Goal: Task Accomplishment & Management: Use online tool/utility

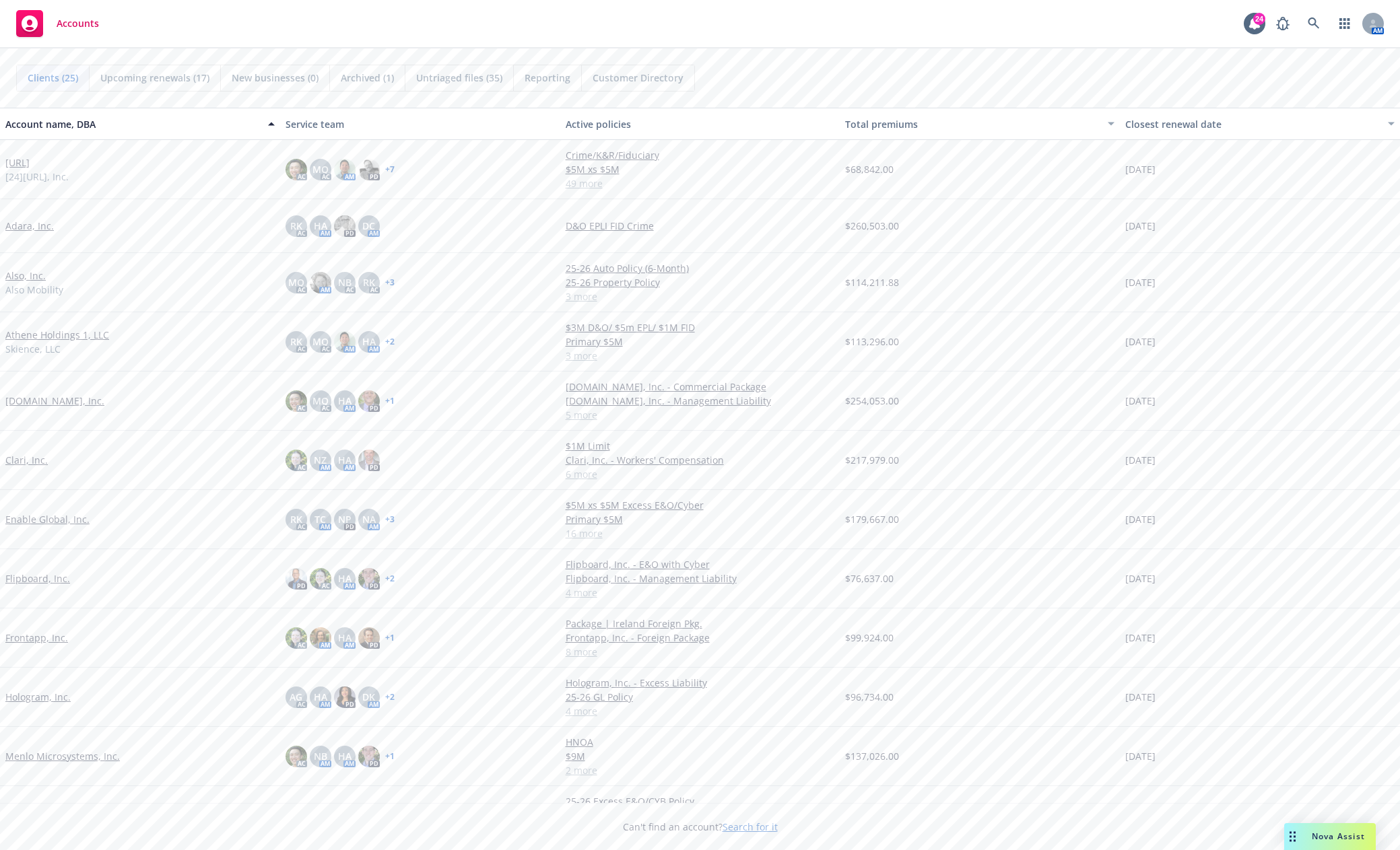
click at [45, 276] on div "Also, Inc. Also Mobility" at bounding box center [140, 283] width 270 height 28
click at [38, 276] on link "Also, Inc." at bounding box center [25, 276] width 41 height 14
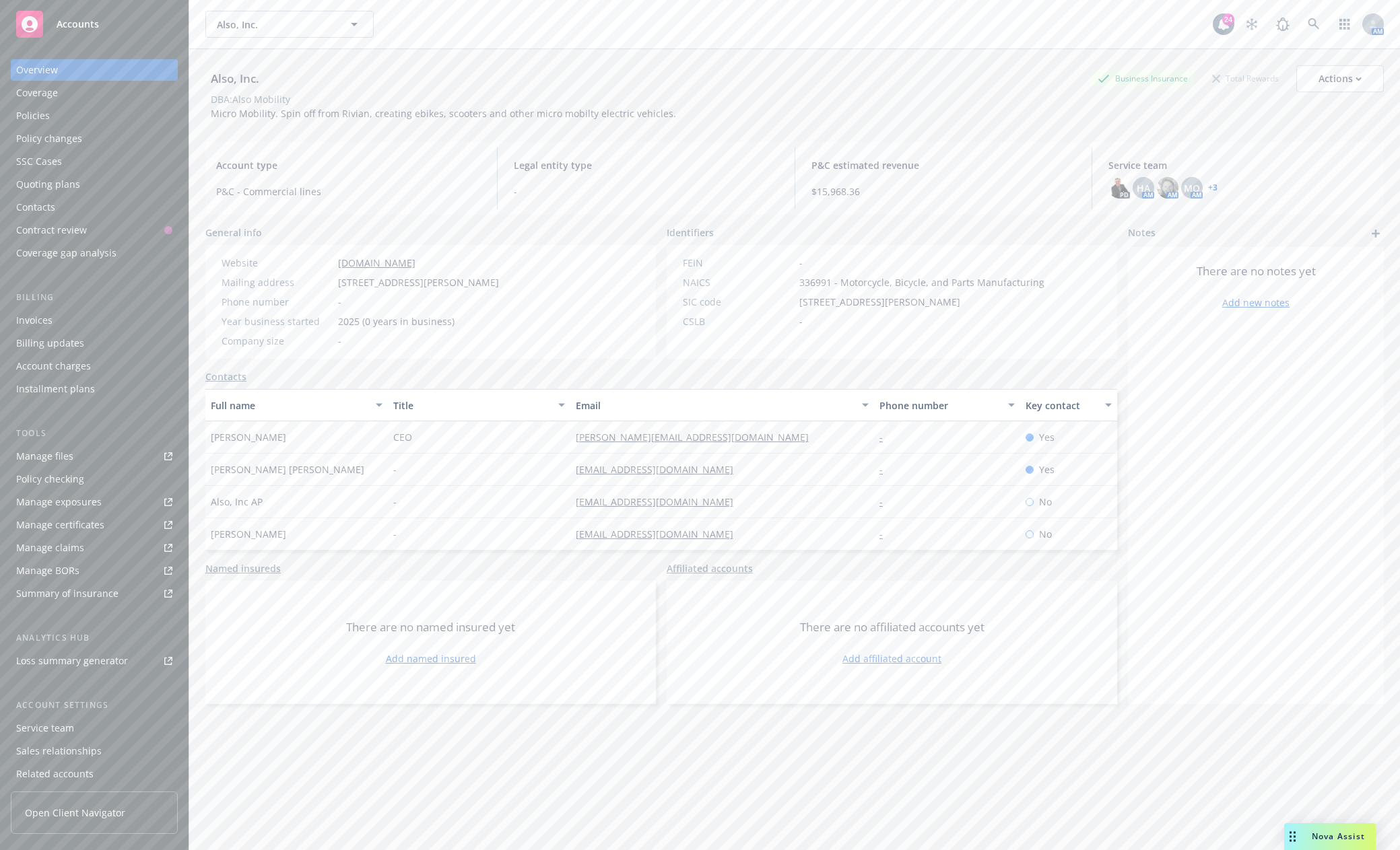
click at [34, 119] on div "Policies" at bounding box center [33, 116] width 34 height 21
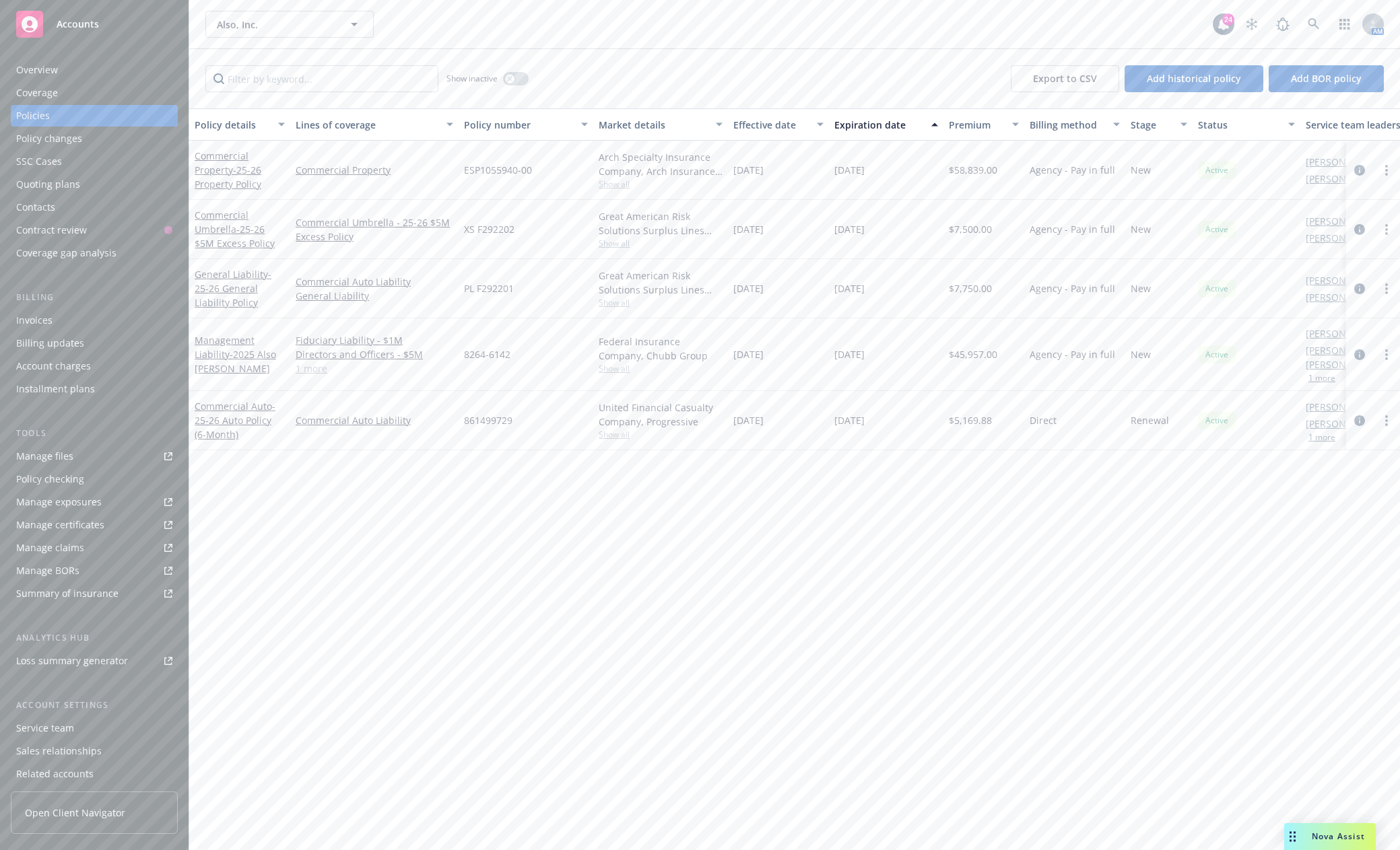
click at [71, 36] on div "Accounts" at bounding box center [94, 24] width 156 height 27
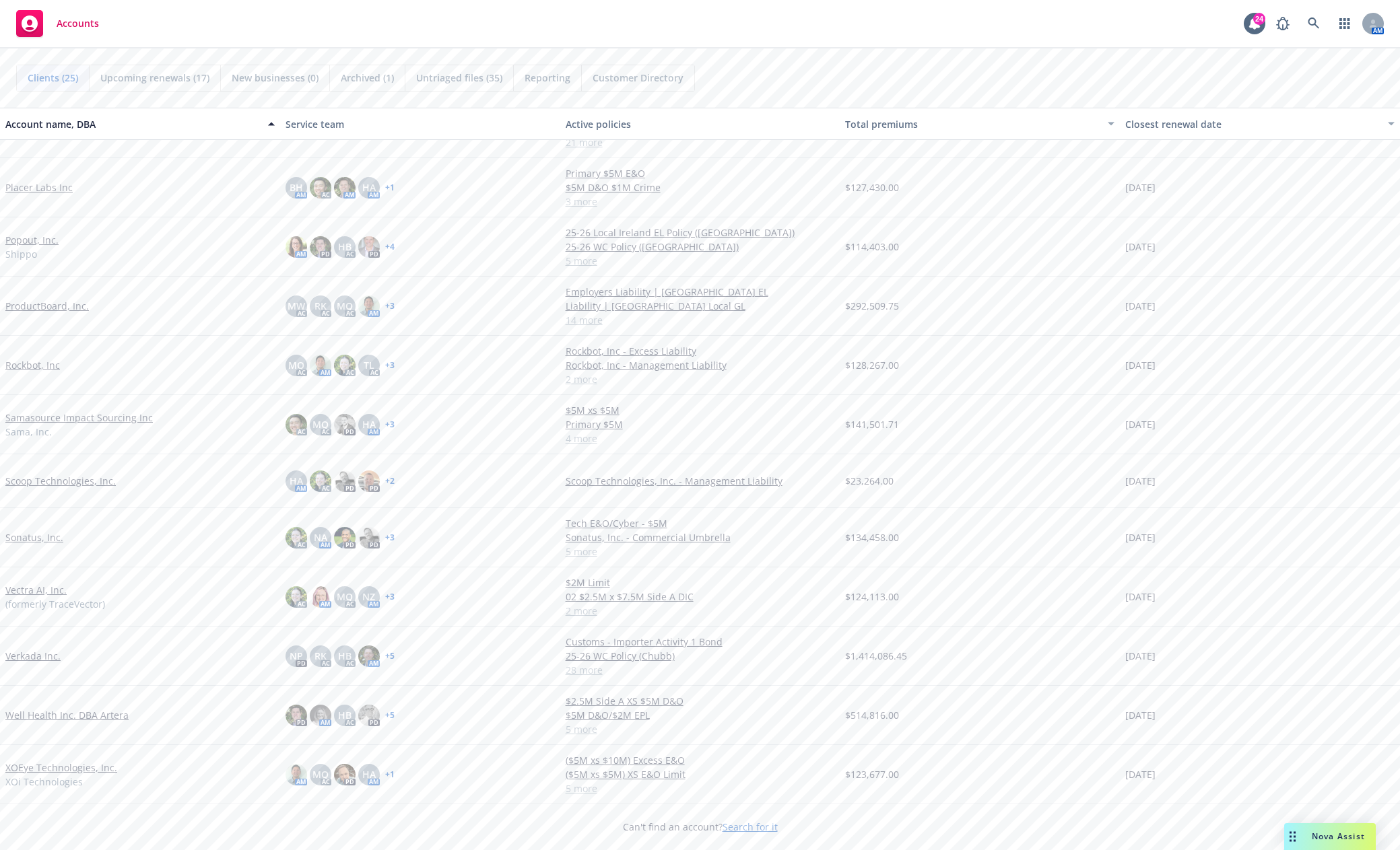
scroll to position [748, 0]
click at [1316, 24] on icon at bounding box center [1313, 24] width 12 height 12
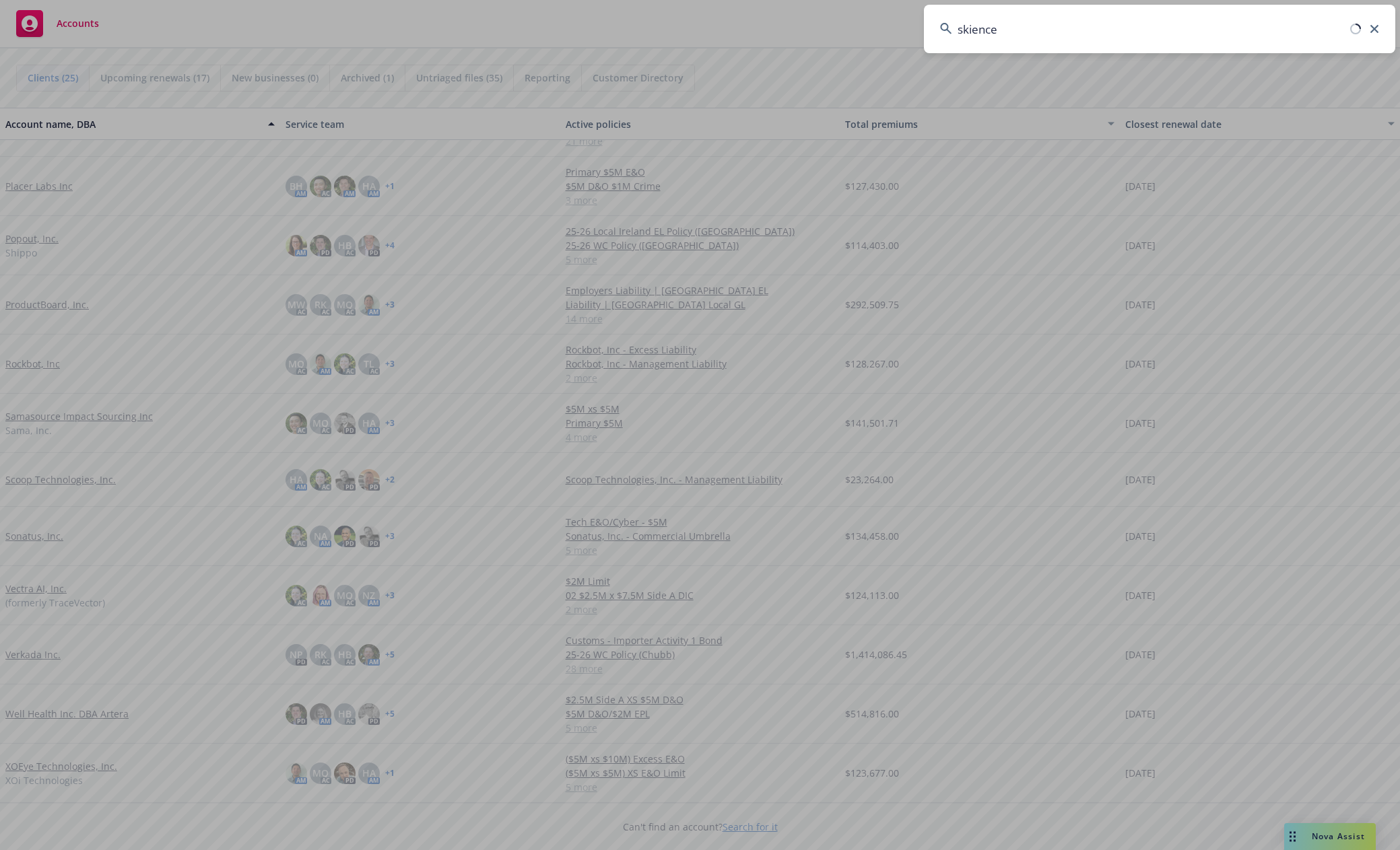
type input "skience"
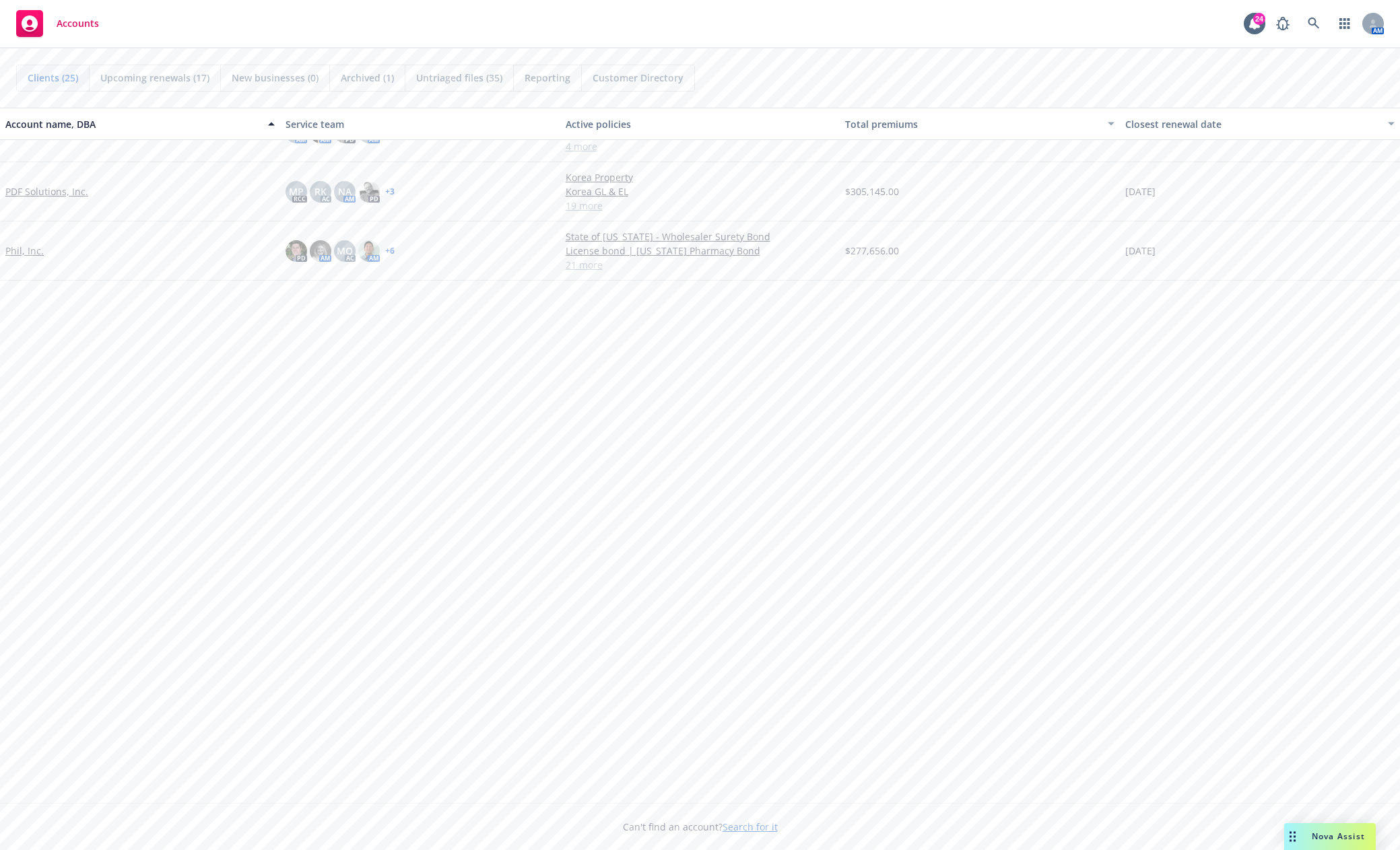
scroll to position [0, 0]
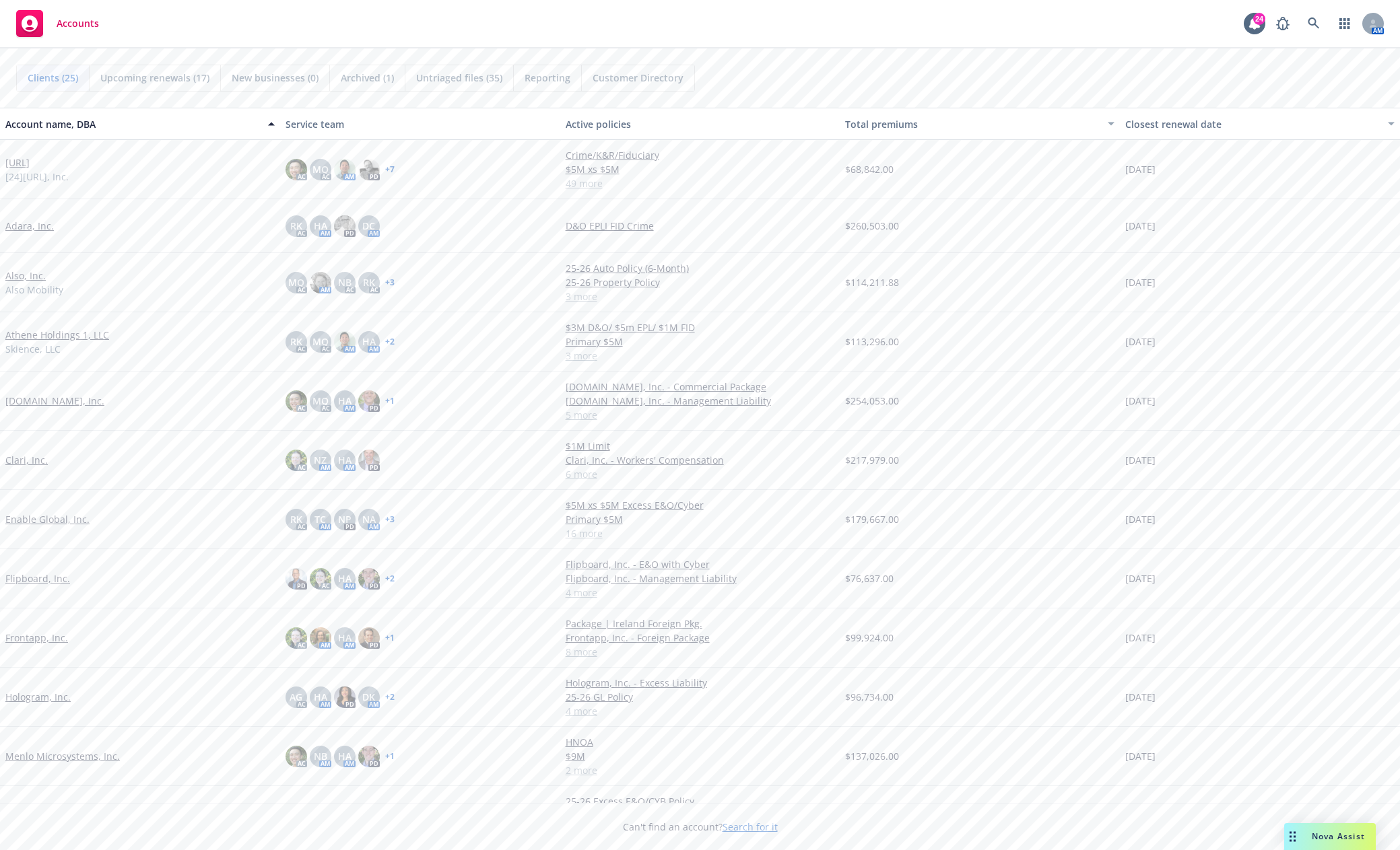
click at [90, 334] on link "Athene Holdings 1, LLC" at bounding box center [57, 335] width 104 height 14
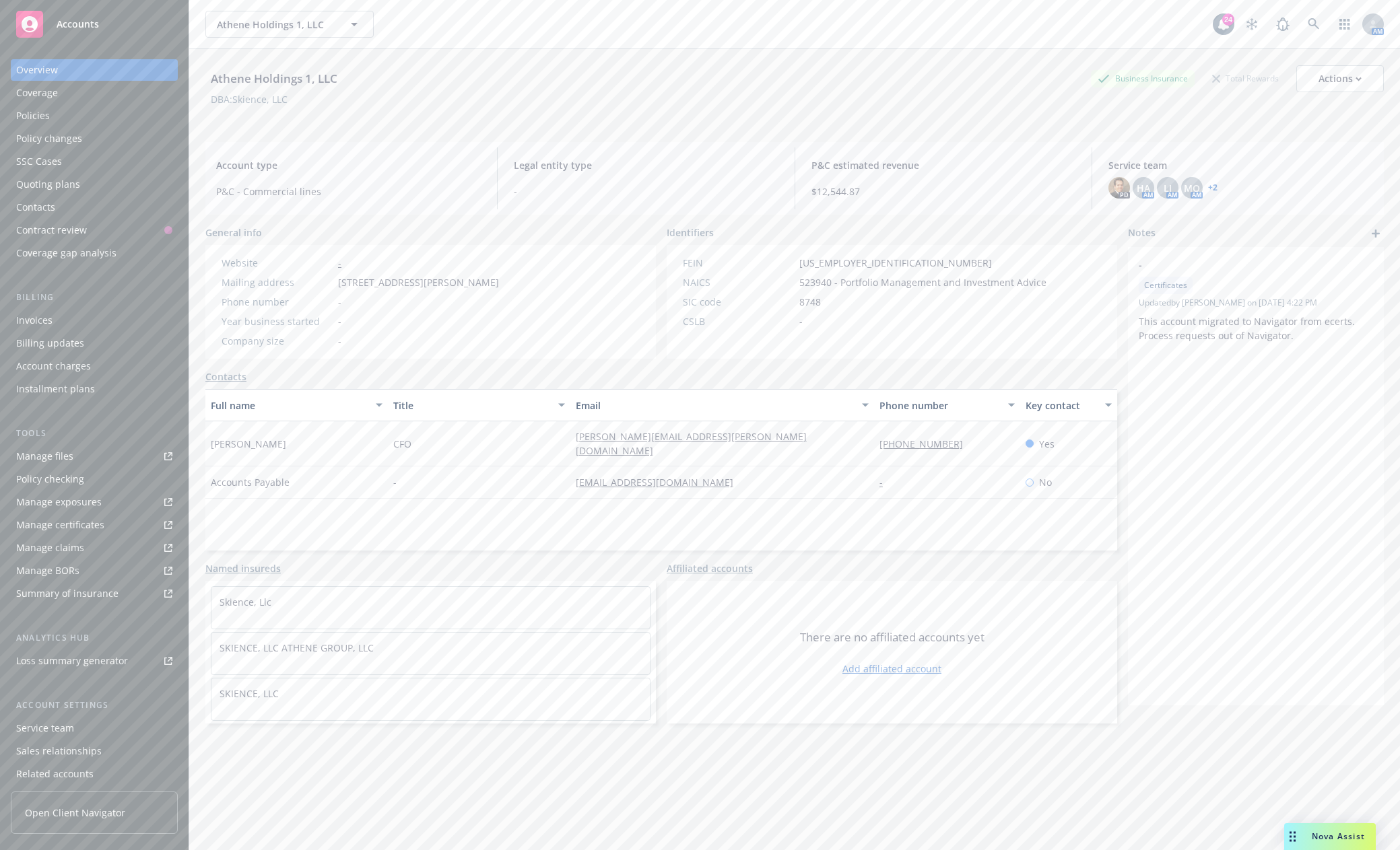
click at [49, 108] on div "Policies" at bounding box center [94, 116] width 156 height 21
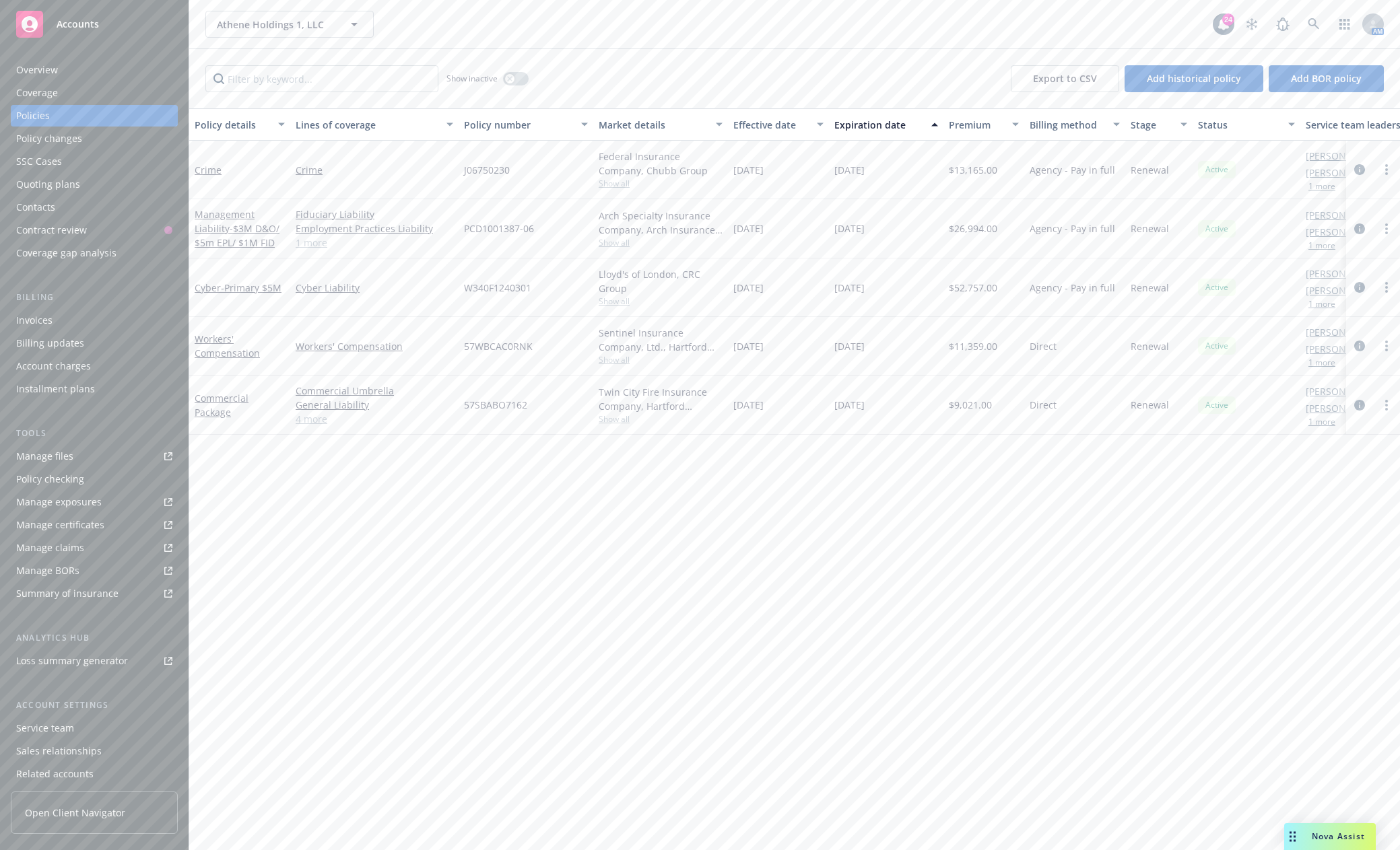
click at [74, 29] on span "Accounts" at bounding box center [78, 25] width 42 height 11
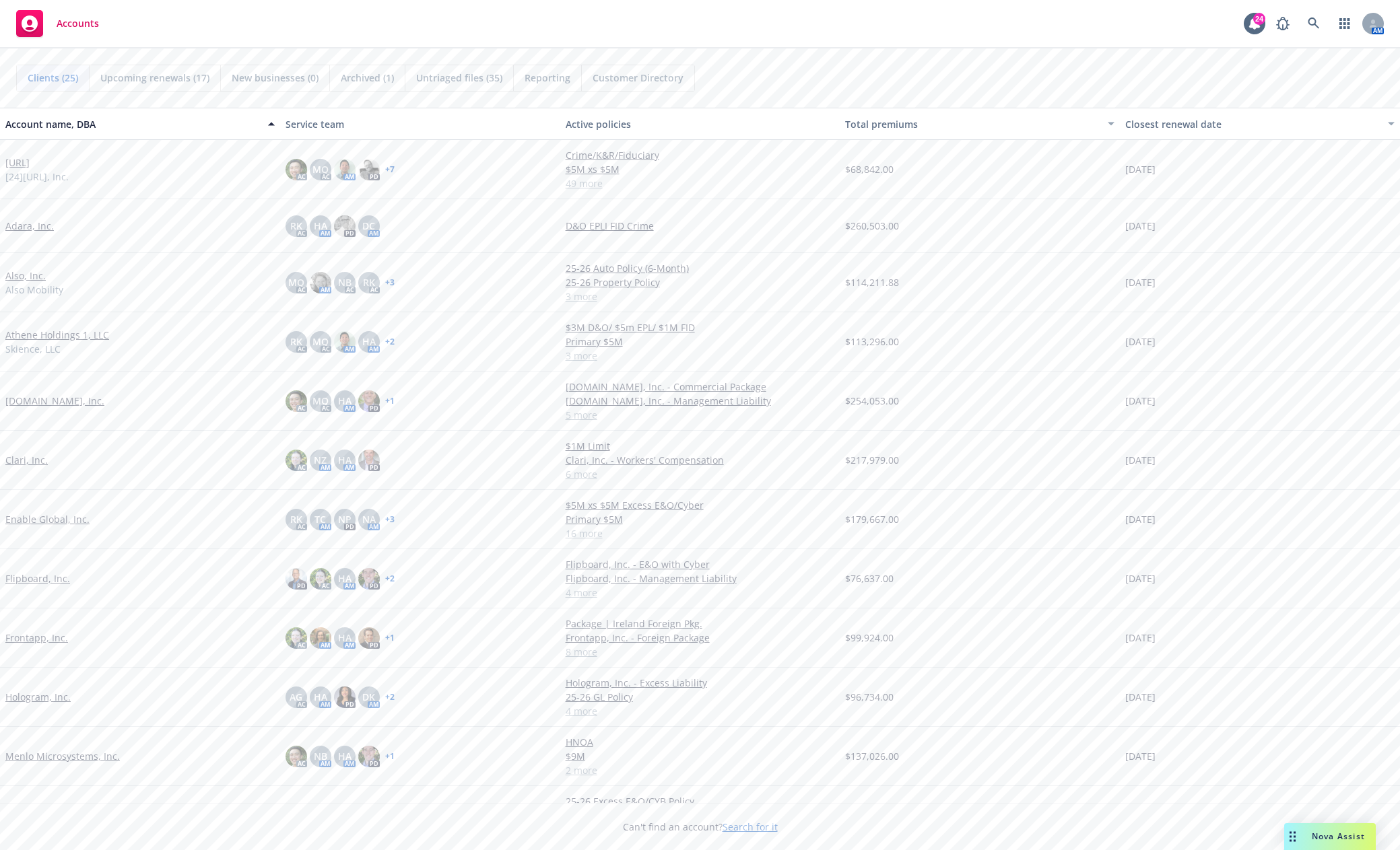
click at [53, 637] on link "Frontapp, Inc." at bounding box center [37, 637] width 63 height 14
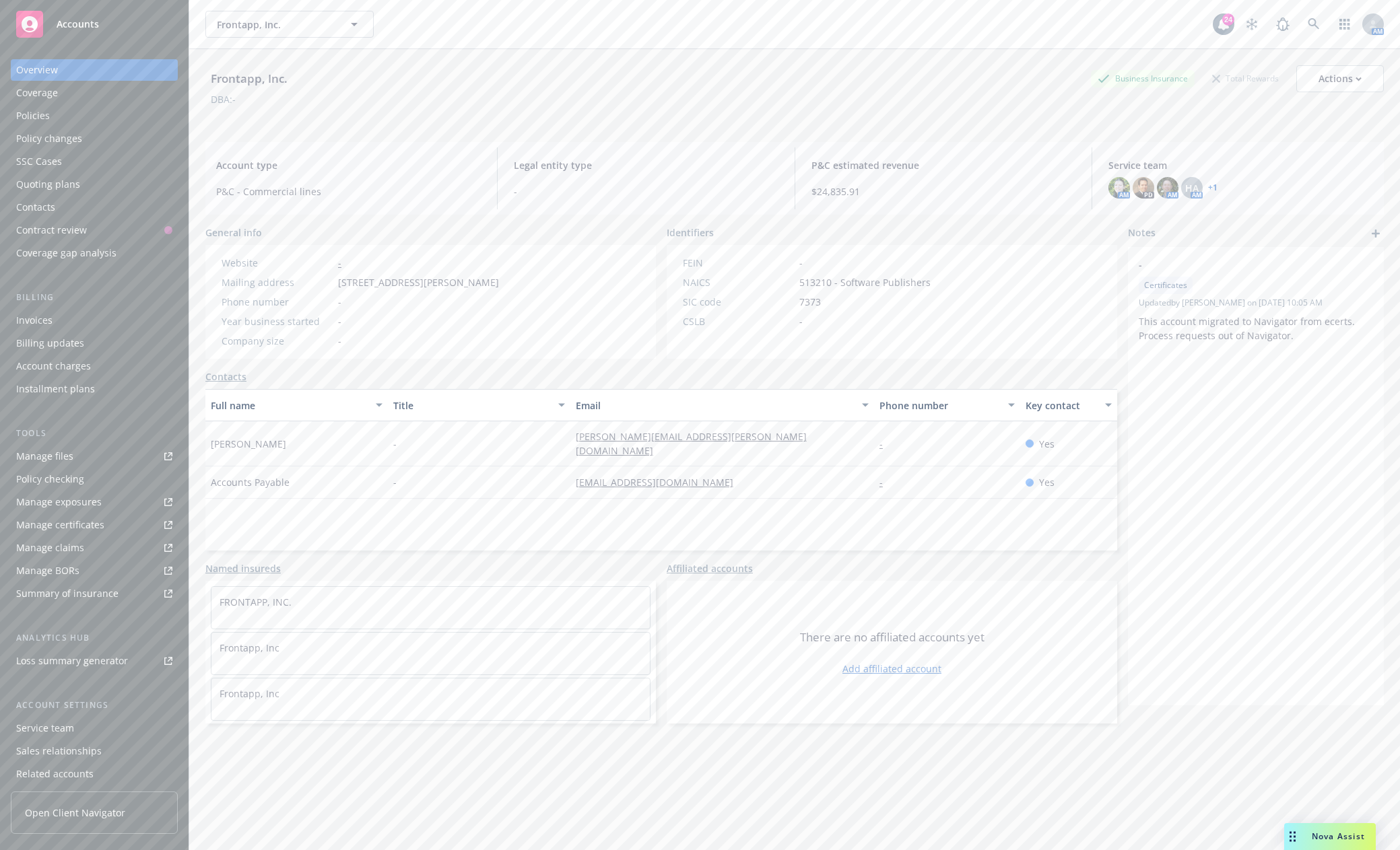
click at [42, 456] on div "Manage files" at bounding box center [45, 456] width 58 height 21
click at [45, 121] on div "Policies" at bounding box center [33, 116] width 34 height 21
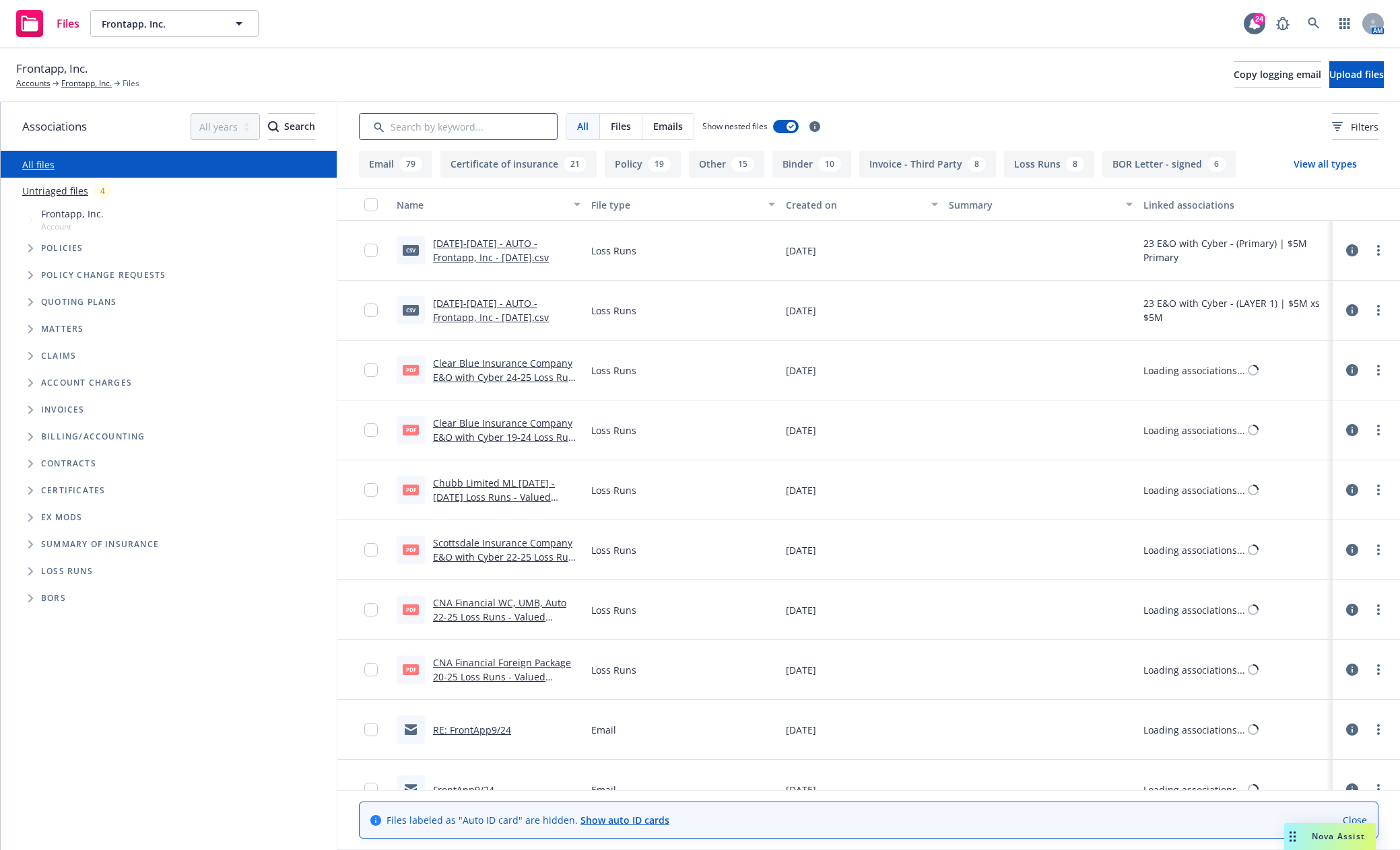
click at [478, 135] on input "Search by keyword..." at bounding box center [458, 126] width 199 height 27
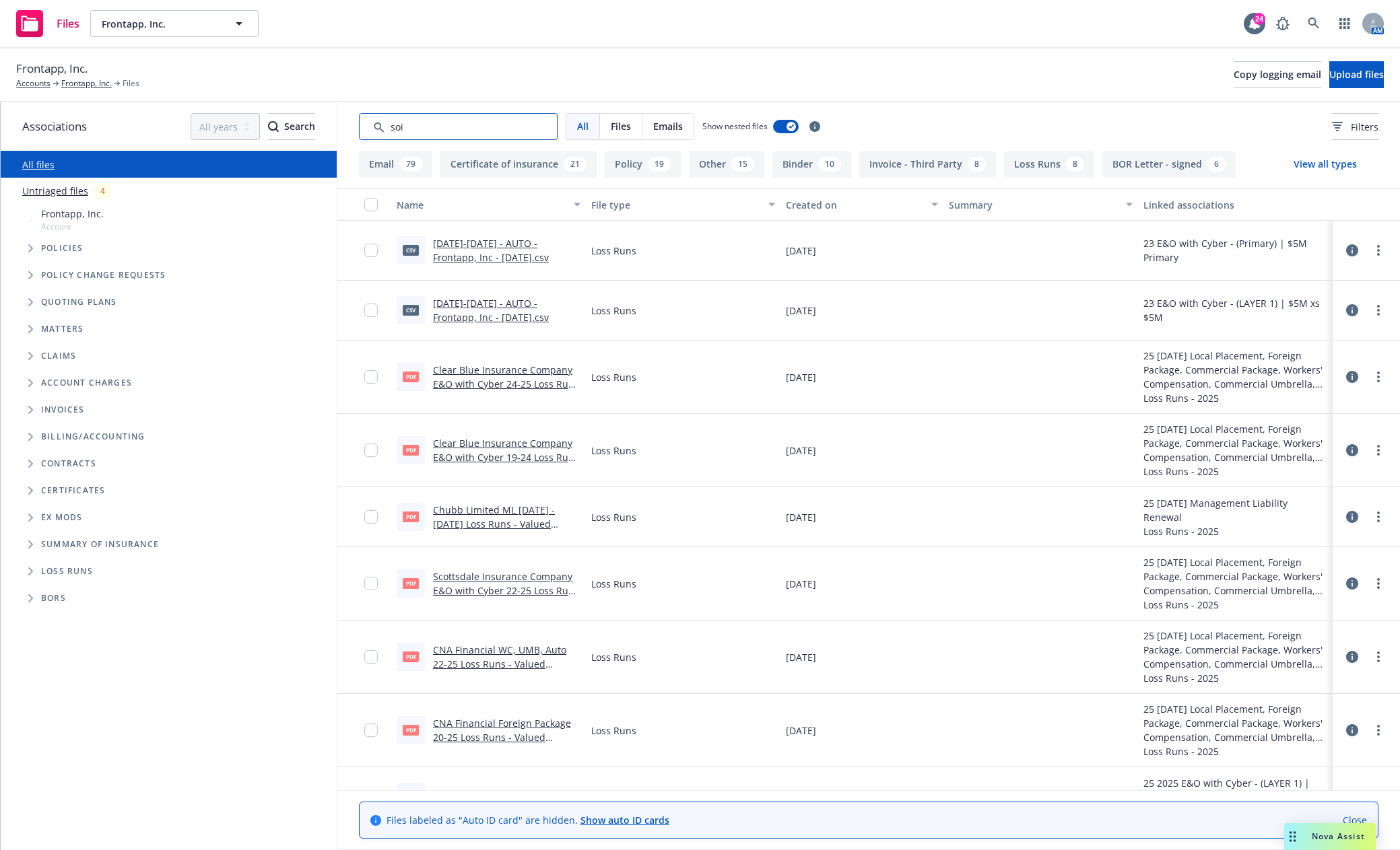
type input "soi"
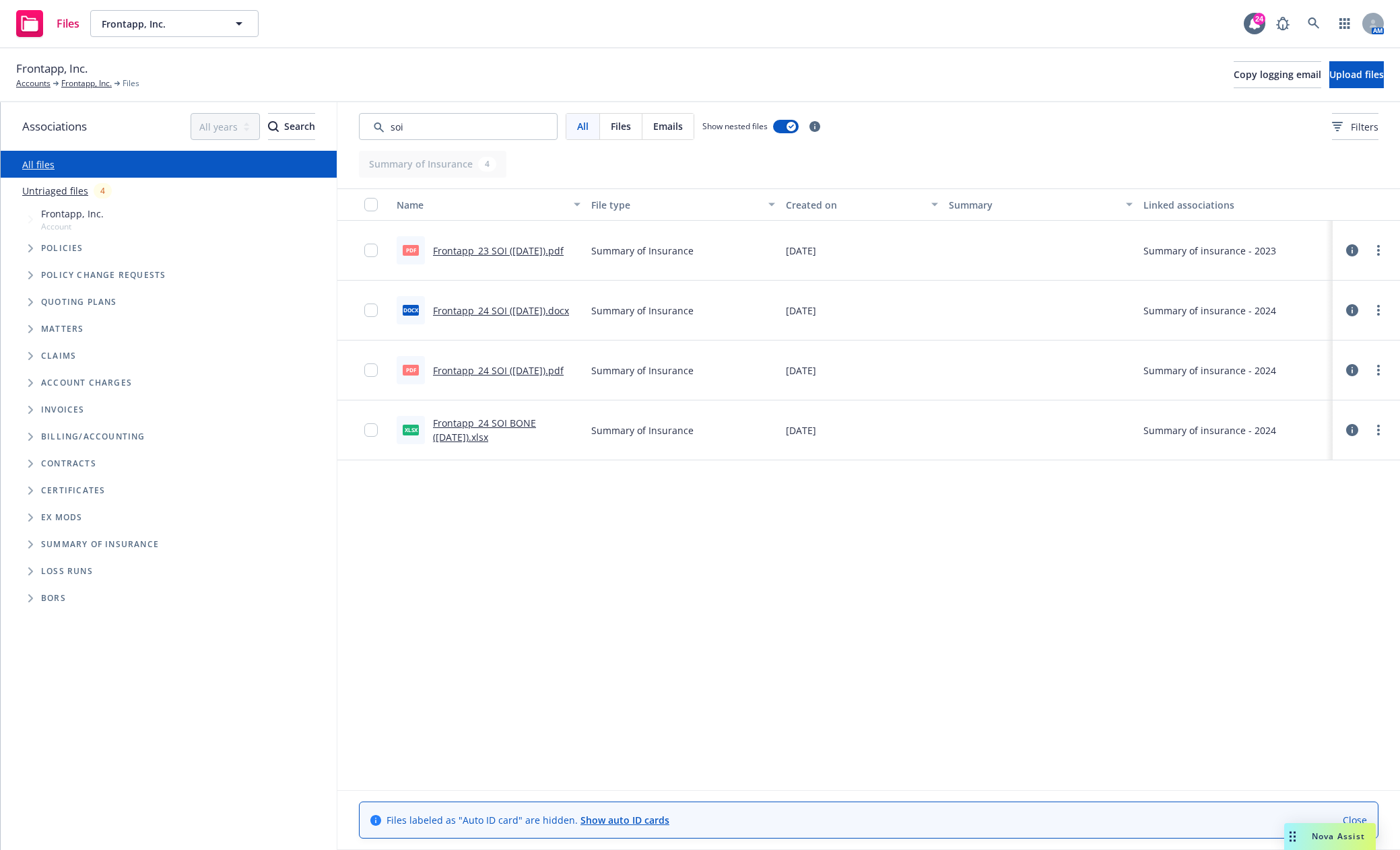
click at [528, 372] on link "Frontapp_24 SOI (4.8.2025).pdf" at bounding box center [498, 370] width 131 height 13
